Goal: Browse casually

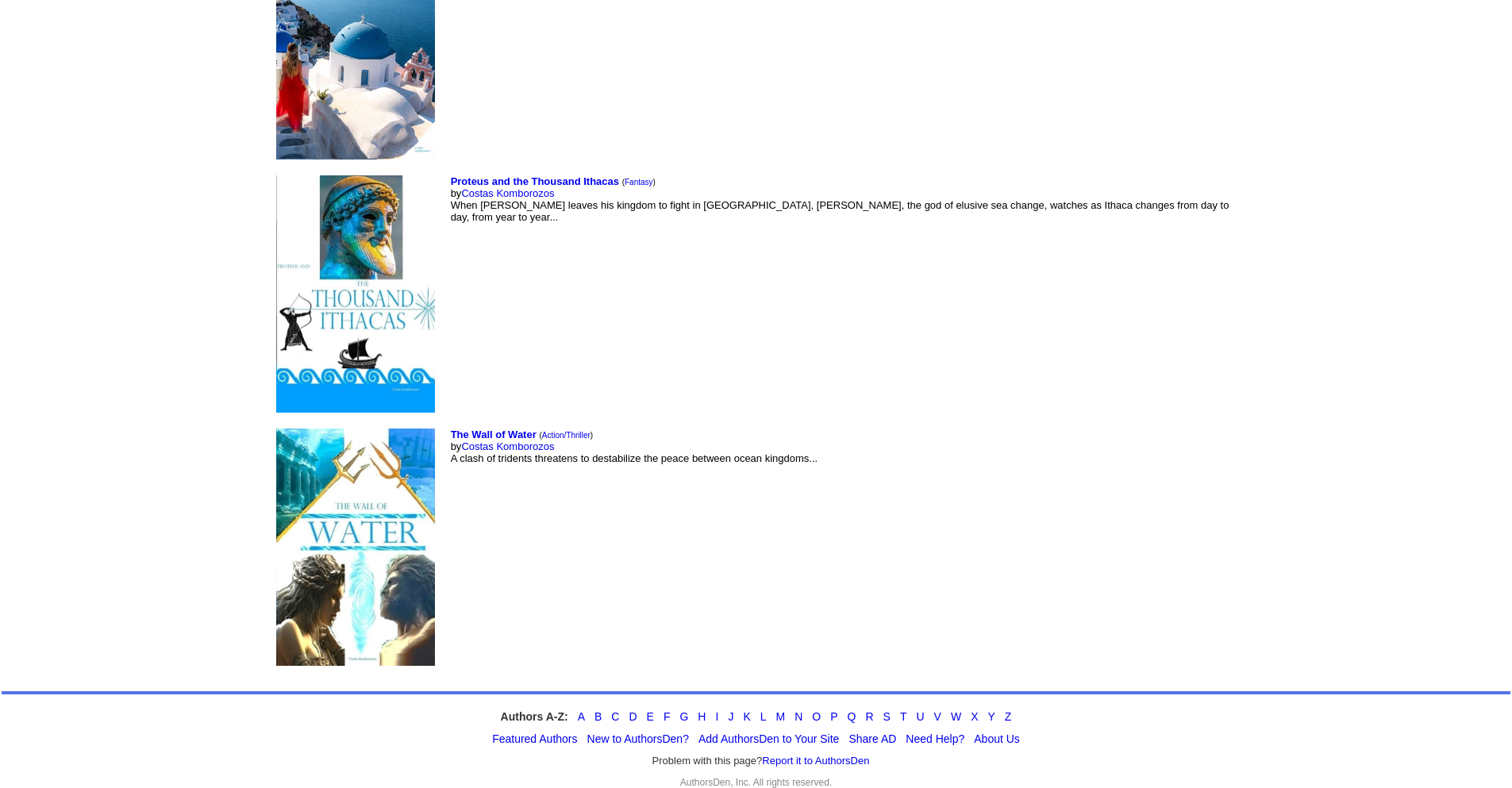
scroll to position [7120, 0]
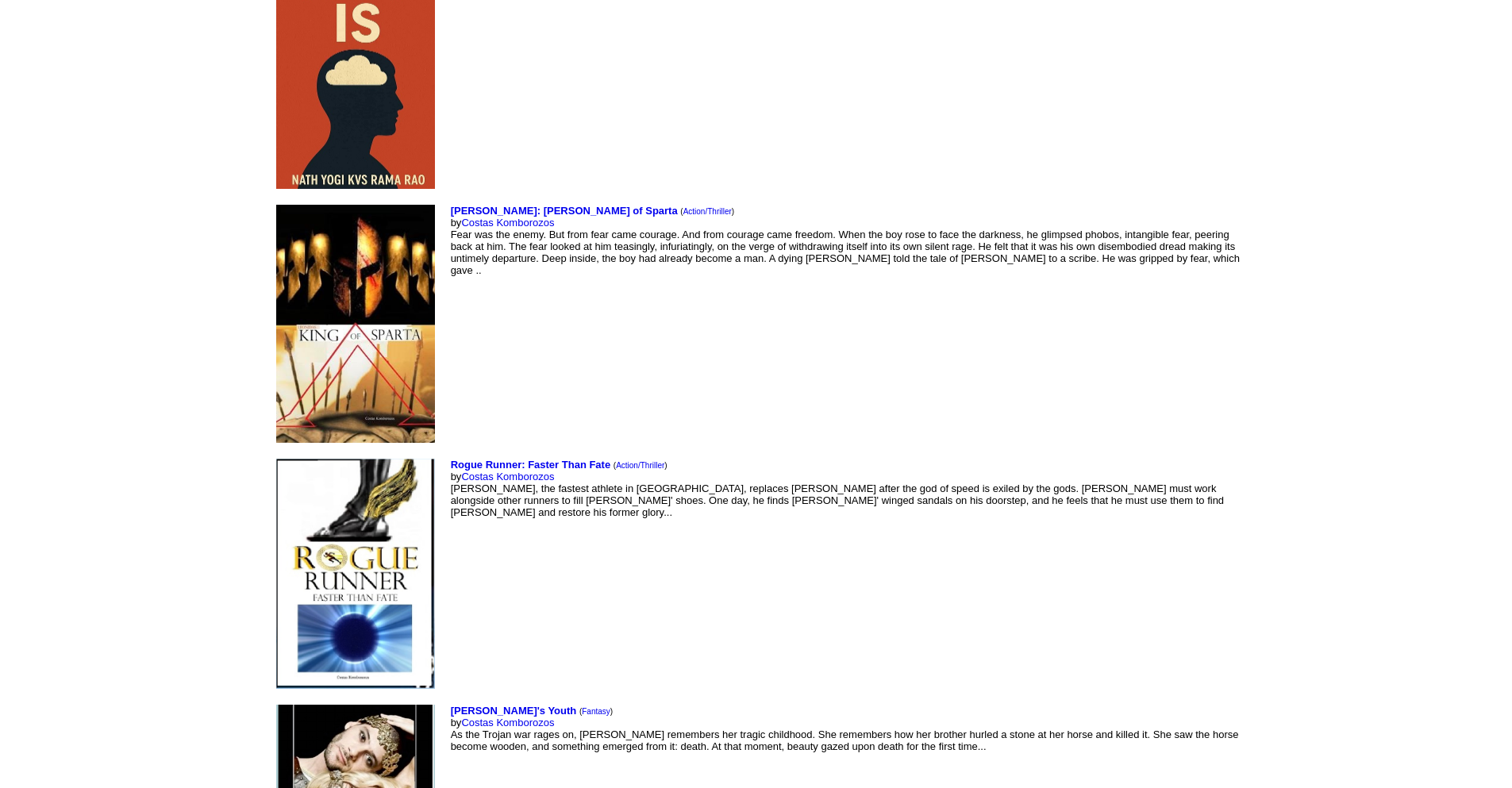
scroll to position [7120, 0]
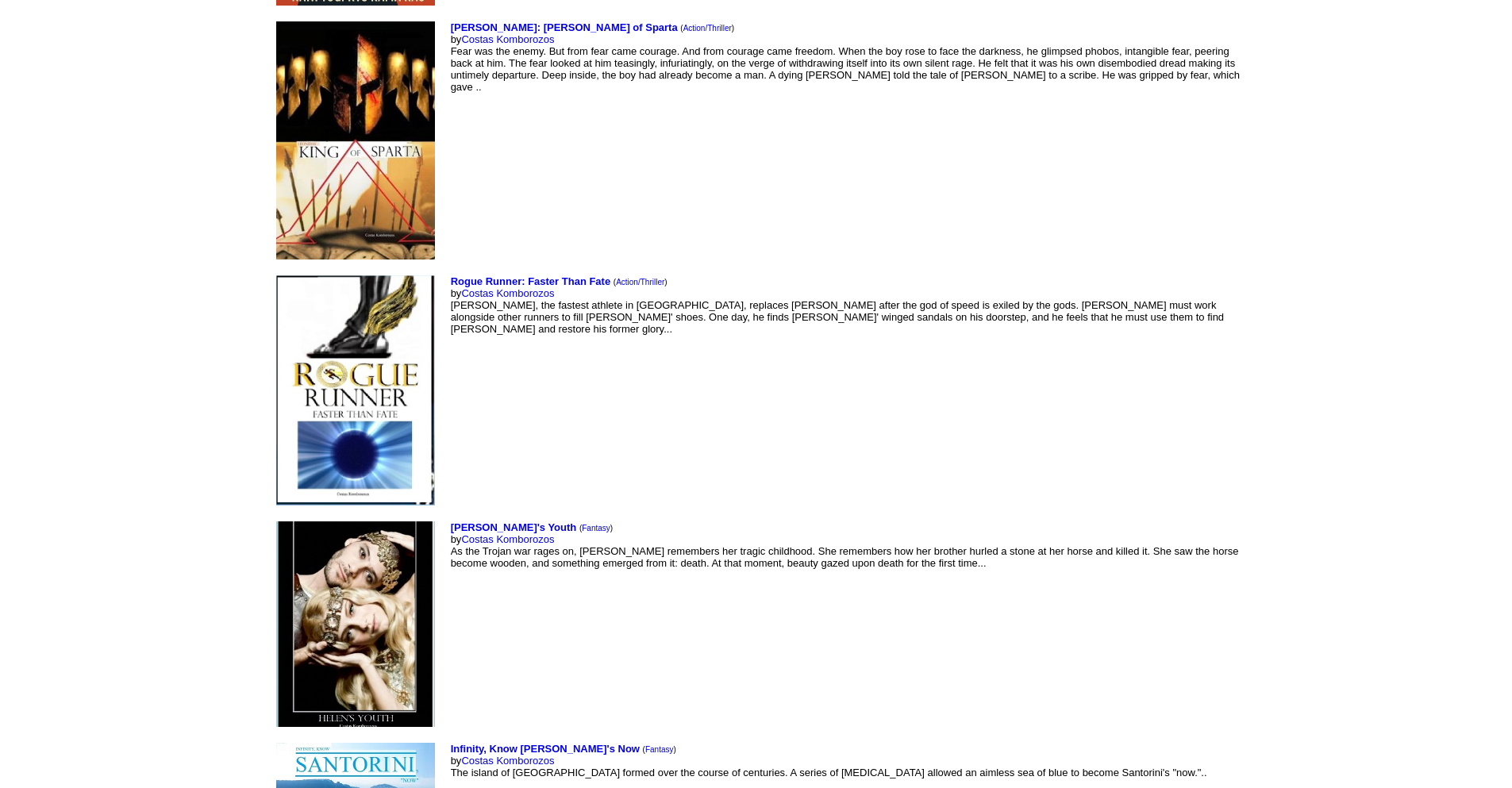
scroll to position [7120, 0]
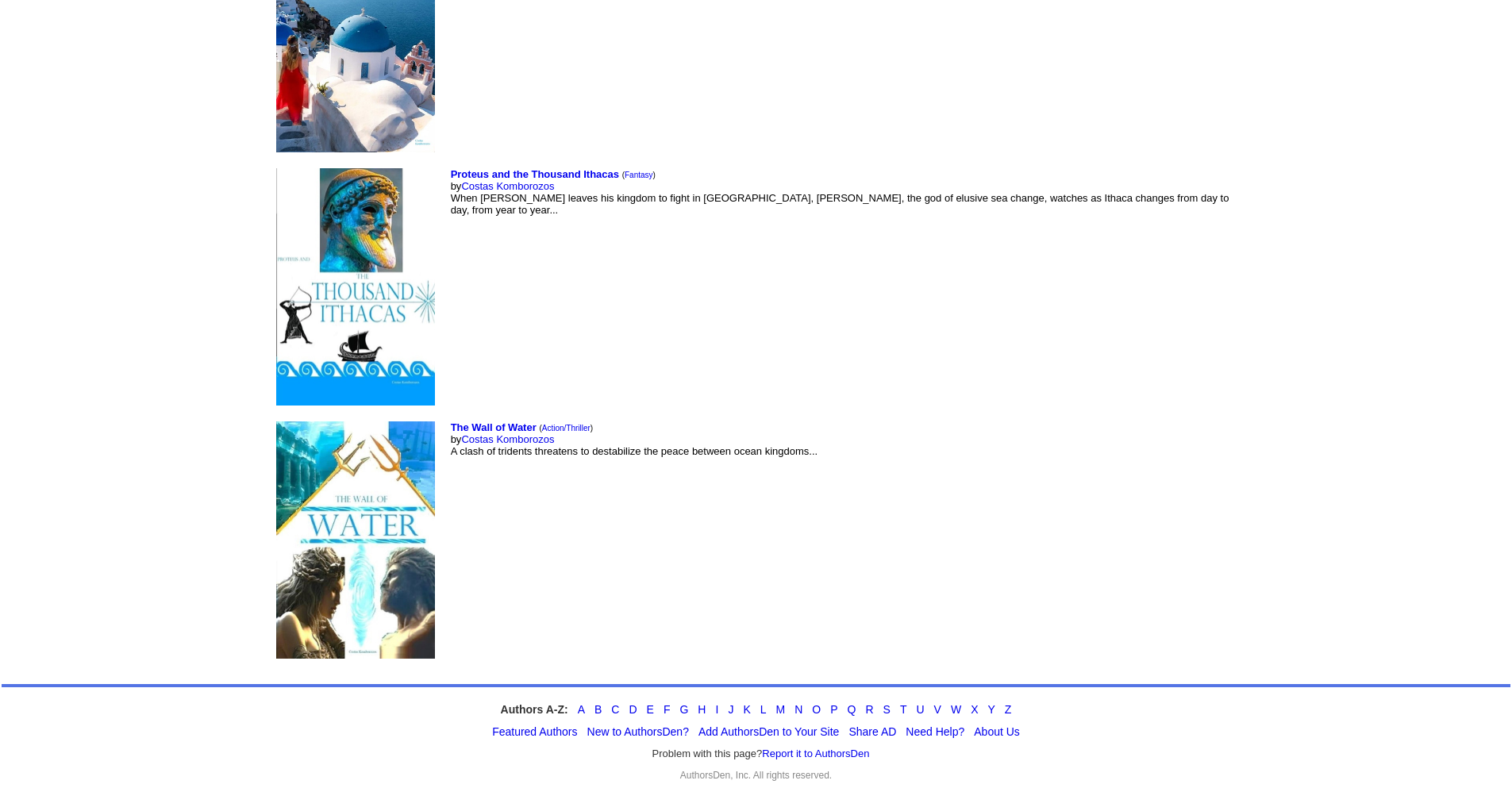
scroll to position [6332, 0]
